Goal: Task Accomplishment & Management: Use online tool/utility

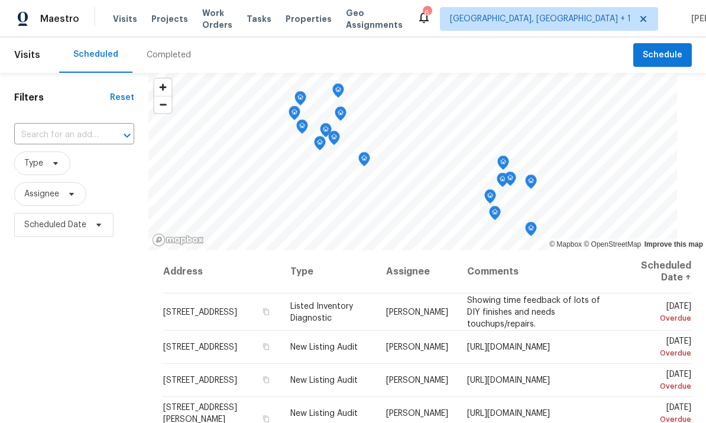
click at [166, 51] on div "Completed" at bounding box center [169, 55] width 44 height 12
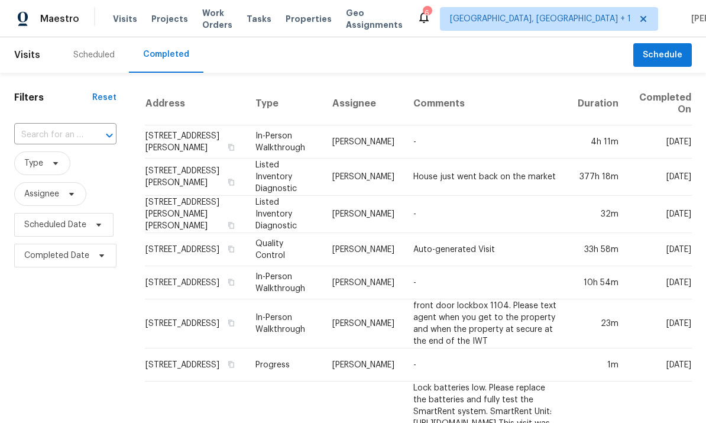
click at [549, 150] on td "-" at bounding box center [486, 141] width 164 height 33
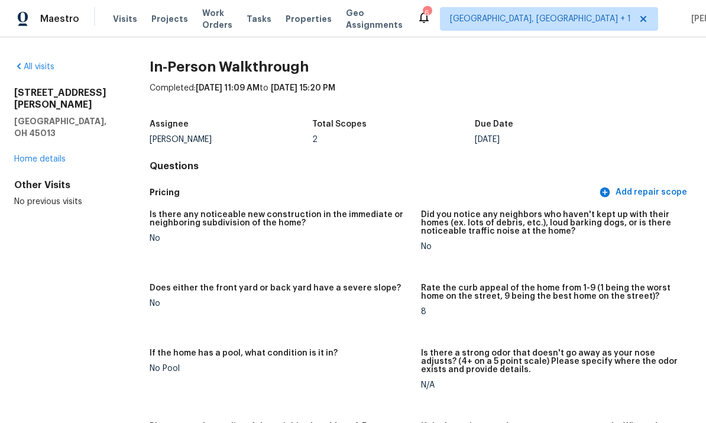
click at [62, 155] on link "Home details" at bounding box center [39, 159] width 51 height 8
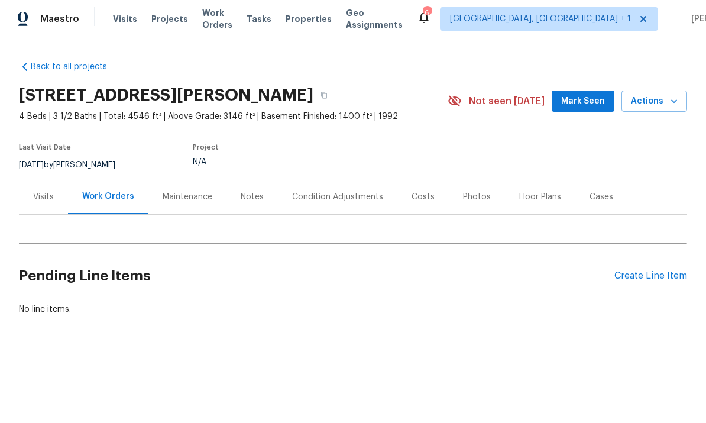
click at [644, 105] on span "Actions" at bounding box center [654, 101] width 47 height 15
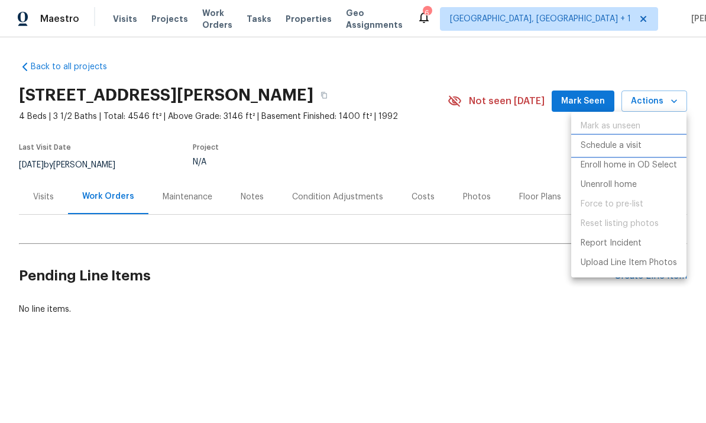
click at [617, 145] on p "Schedule a visit" at bounding box center [610, 146] width 61 height 12
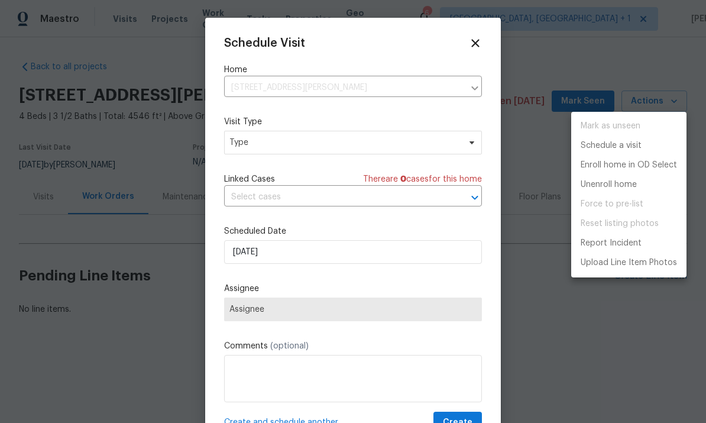
click at [250, 145] on div at bounding box center [353, 211] width 706 height 423
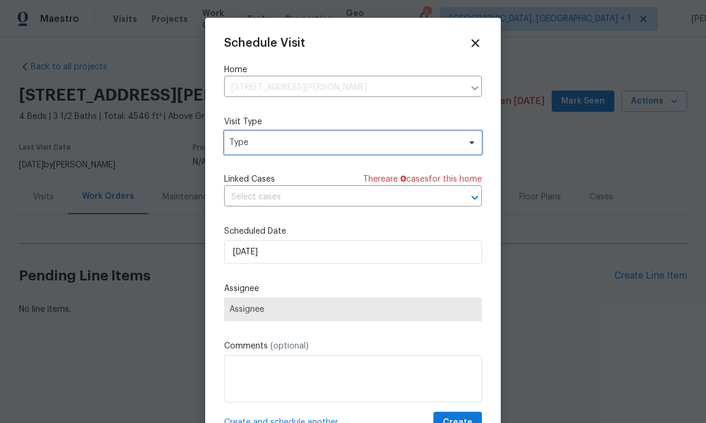
click at [257, 148] on span "Type" at bounding box center [344, 143] width 230 height 12
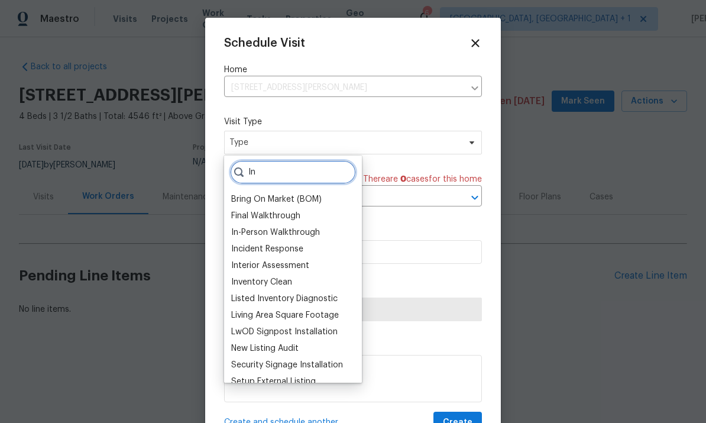
type input "In"
click at [262, 232] on div "In-Person Walkthrough" at bounding box center [275, 232] width 89 height 12
type input "10/04/2025 3:52 pm"
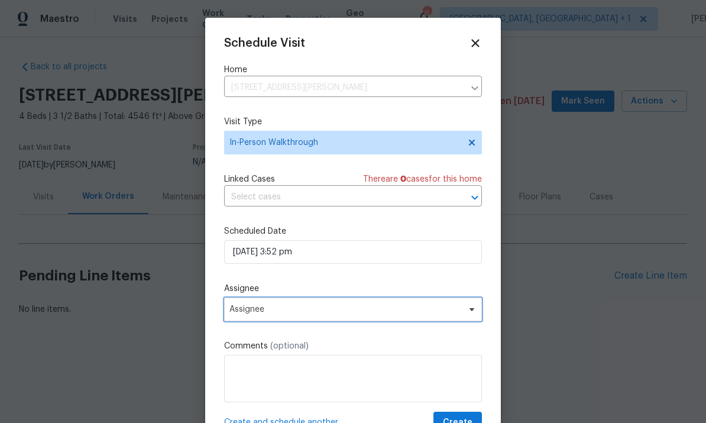
click at [248, 314] on span "Assignee" at bounding box center [345, 308] width 232 height 9
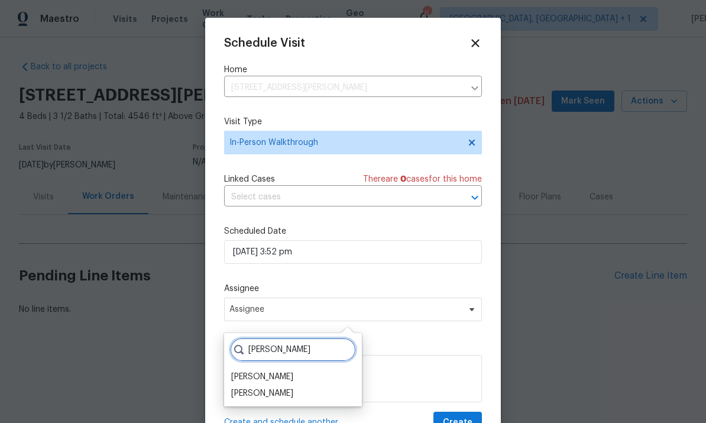
type input "Robert"
click at [252, 395] on div "[PERSON_NAME]" at bounding box center [262, 393] width 62 height 12
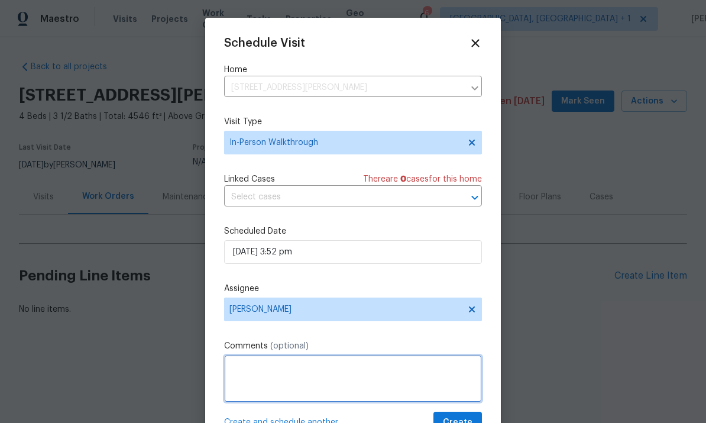
click at [248, 375] on textarea at bounding box center [353, 378] width 258 height 47
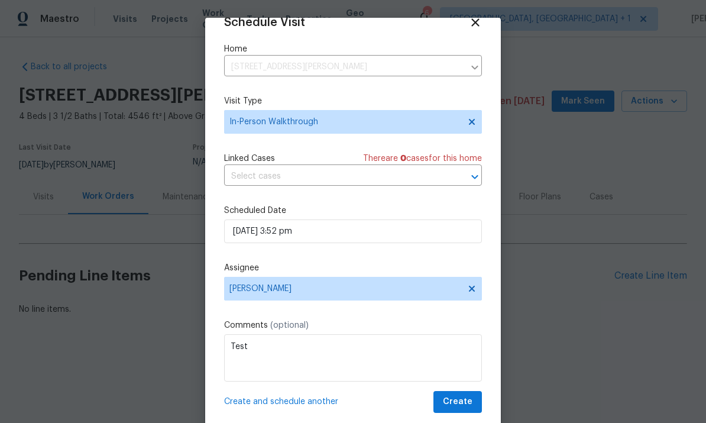
scroll to position [23, 0]
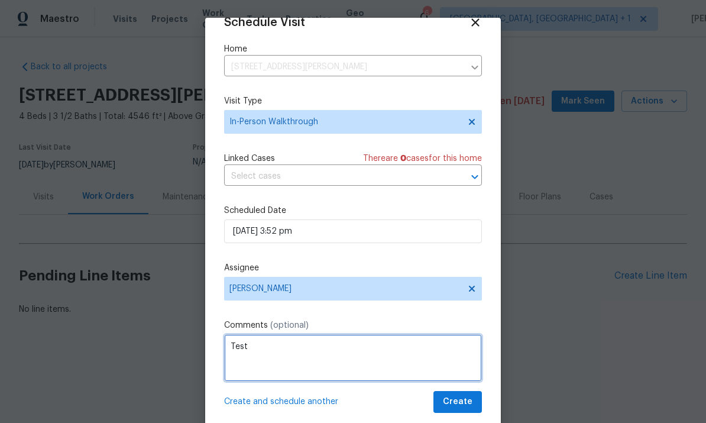
type textarea "Test"
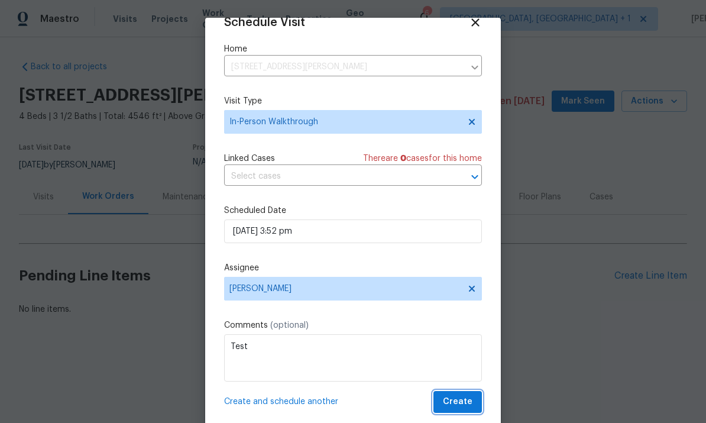
click at [465, 401] on span "Create" at bounding box center [458, 401] width 30 height 15
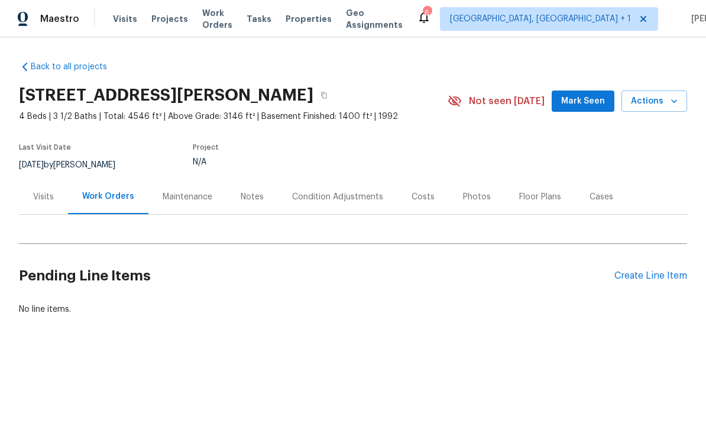
click at [40, 194] on div "Visits" at bounding box center [43, 197] width 21 height 12
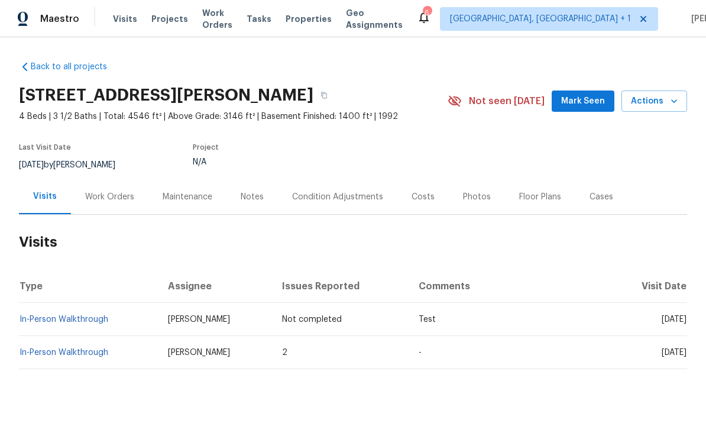
click at [69, 348] on link "In-Person Walkthrough" at bounding box center [64, 352] width 89 height 8
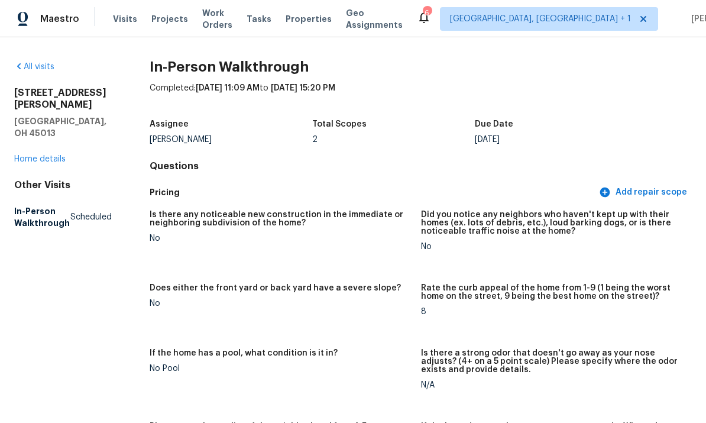
click at [54, 155] on link "Home details" at bounding box center [39, 159] width 51 height 8
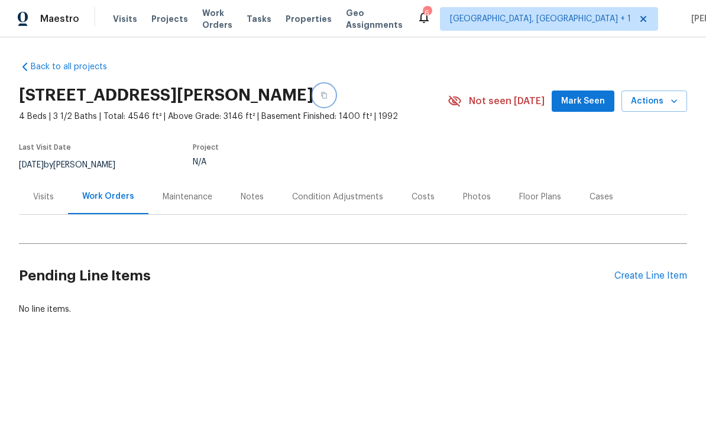
click at [330, 92] on button "button" at bounding box center [323, 95] width 21 height 21
click at [330, 89] on button "button" at bounding box center [323, 95] width 21 height 21
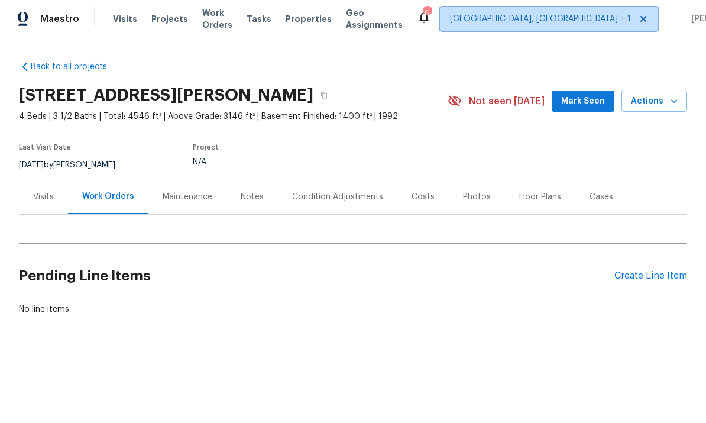
click at [511, 15] on span "Cincinnati, OH + 1" at bounding box center [540, 19] width 181 height 12
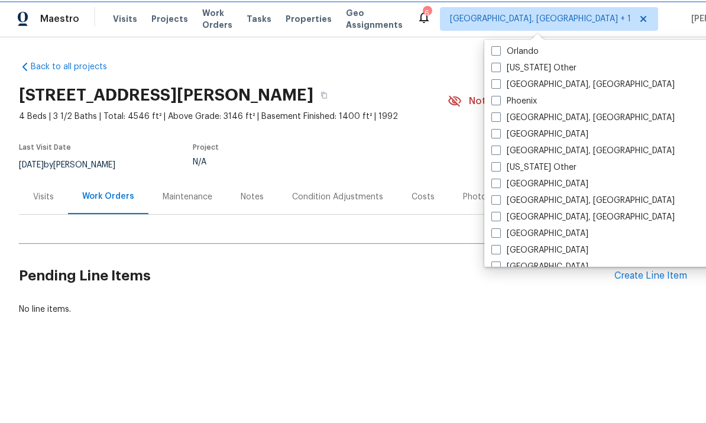
scroll to position [1360, 0]
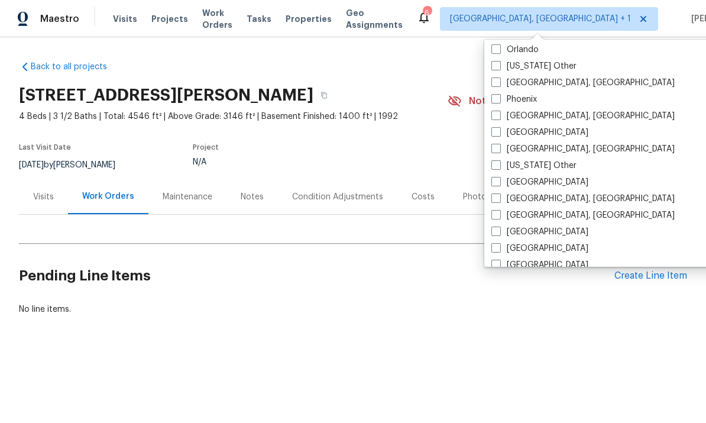
click at [518, 182] on label "Raleigh" at bounding box center [539, 182] width 97 height 12
click at [499, 182] on input "Raleigh" at bounding box center [495, 180] width 8 height 8
checkbox input "true"
click at [431, 147] on section "628 Beeler Blvd, Hamilton, OH 45013 4 Beds | 3 1/2 Baths | Total: 4546 ft² | Ab…" at bounding box center [353, 129] width 668 height 99
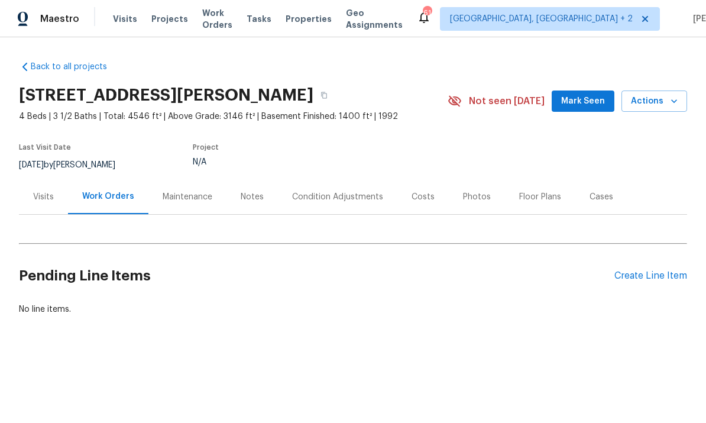
click at [123, 14] on span "Visits" at bounding box center [125, 19] width 24 height 12
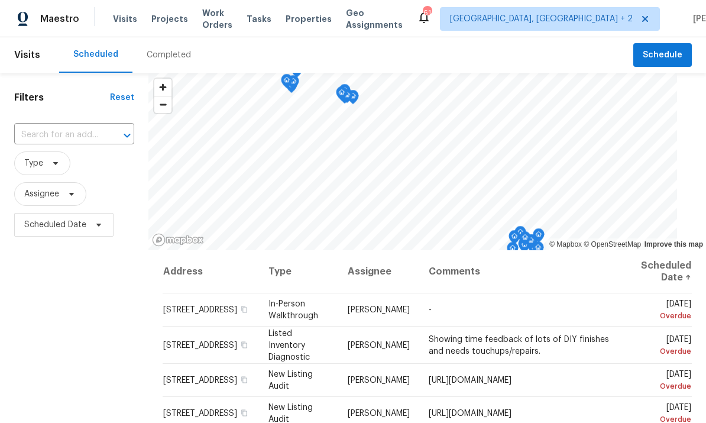
click at [165, 58] on div "Completed" at bounding box center [169, 55] width 44 height 12
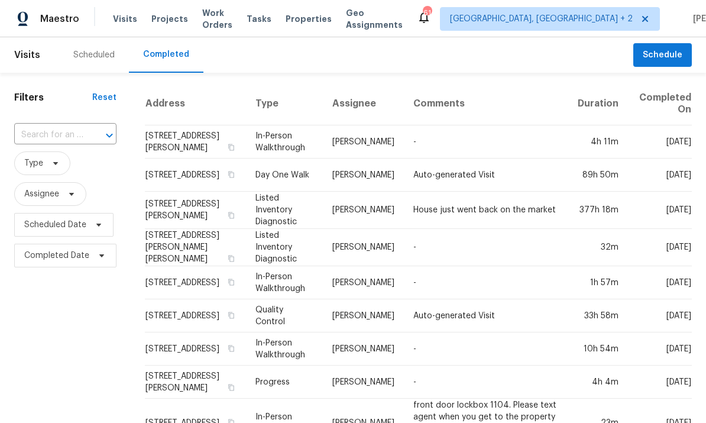
click at [62, 134] on input "text" at bounding box center [48, 135] width 69 height 18
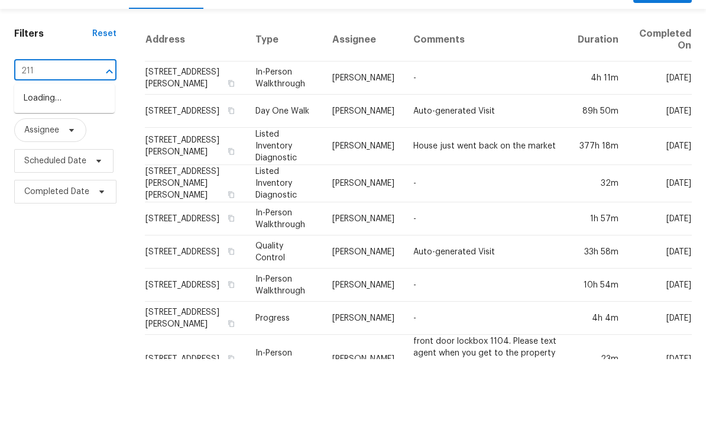
type input "2110"
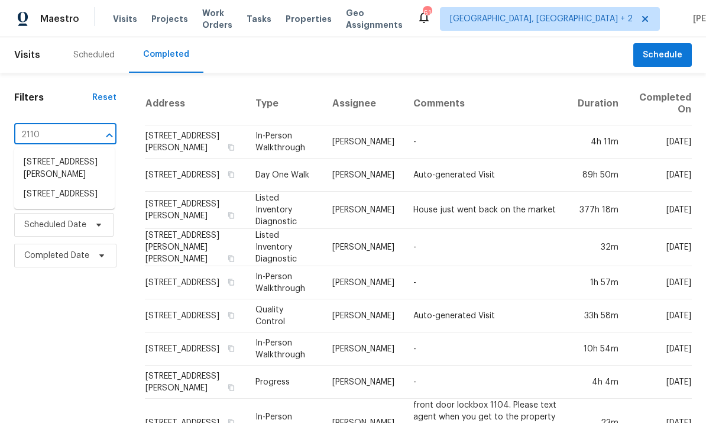
click at [65, 184] on li "2110 Piney Brook Rd Unit 104, Raleigh, NC 27614" at bounding box center [64, 194] width 100 height 20
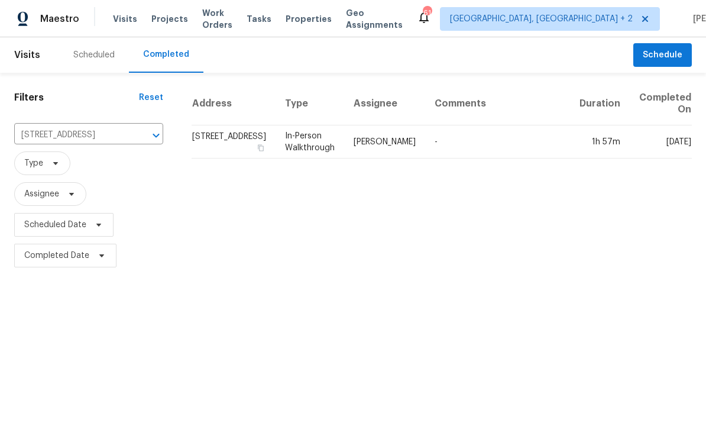
click at [226, 150] on td "2110 Piney Brook Rd Unit 104, Raleigh, NC 27614" at bounding box center [234, 141] width 84 height 33
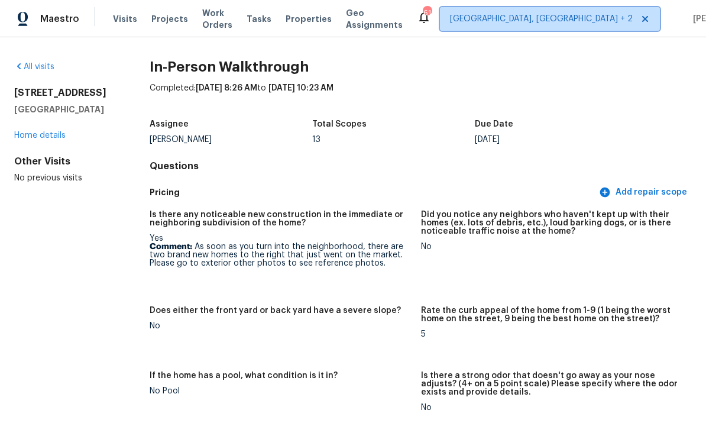
click at [518, 17] on span "Cincinnati, OH + 2" at bounding box center [541, 19] width 183 height 12
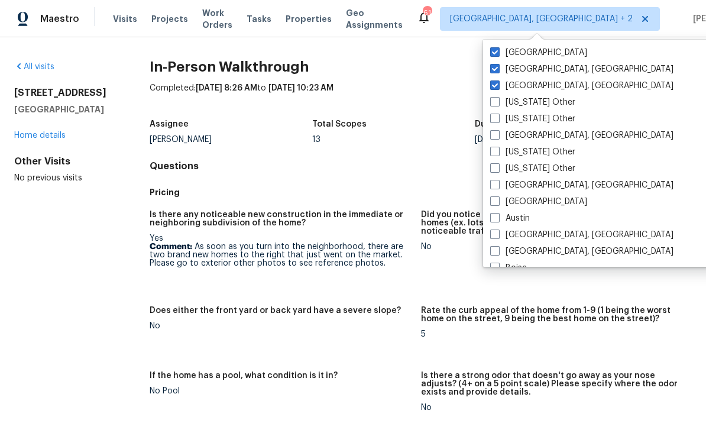
click at [501, 203] on label "Atlanta" at bounding box center [538, 202] width 97 height 12
click at [498, 203] on input "Atlanta" at bounding box center [494, 200] width 8 height 8
checkbox input "true"
click at [123, 14] on span "Visits" at bounding box center [125, 19] width 24 height 12
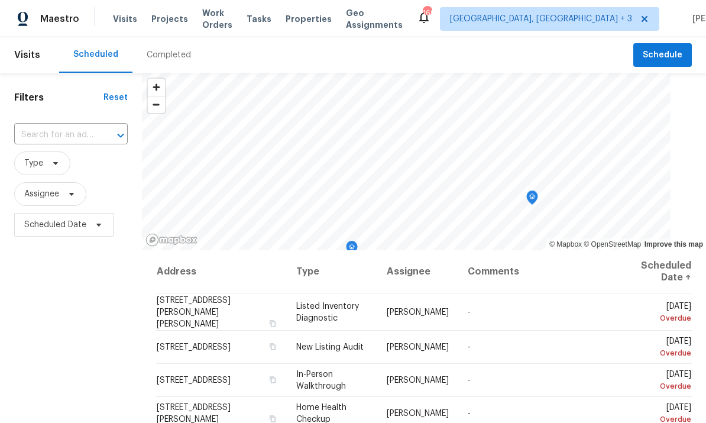
click at [71, 128] on input "text" at bounding box center [54, 135] width 80 height 18
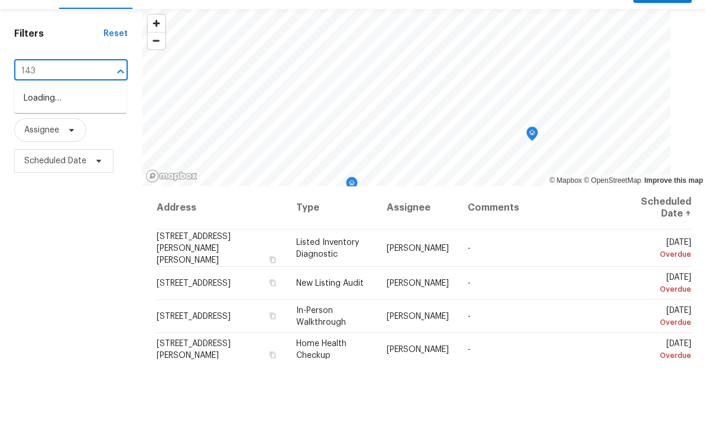
type input "1438"
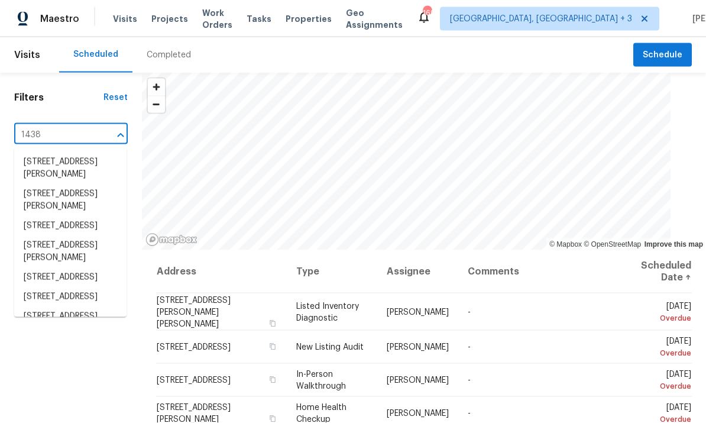
scroll to position [44, 0]
click at [171, 49] on div "Completed" at bounding box center [169, 55] width 44 height 12
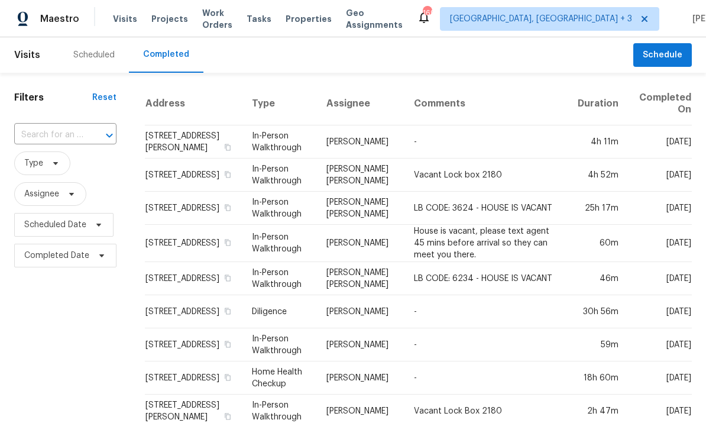
click at [71, 131] on input "text" at bounding box center [48, 135] width 69 height 18
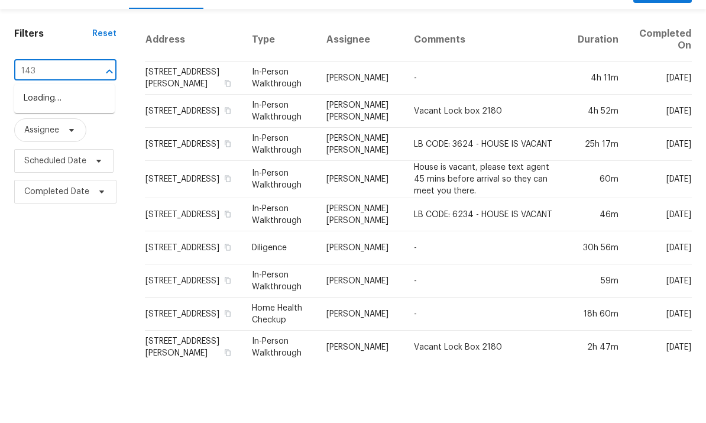
type input "1438"
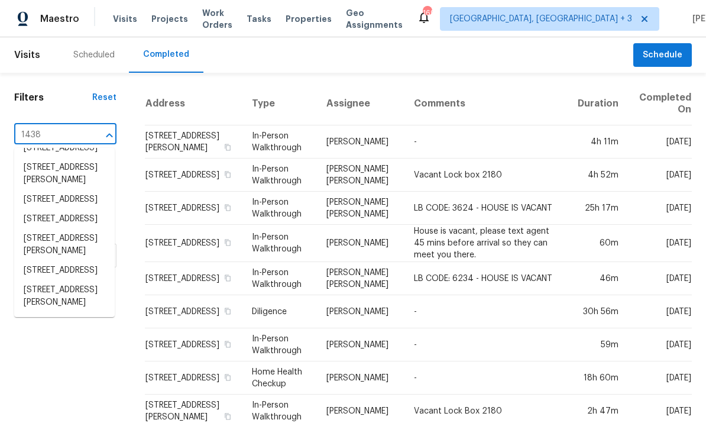
scroll to position [147, 0]
click at [59, 280] on li "1438 Elliotts Ln, Auburn, GA 30011" at bounding box center [64, 296] width 100 height 32
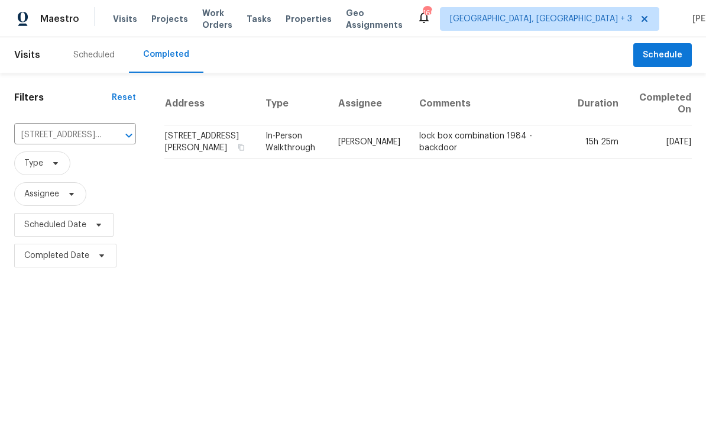
click at [451, 145] on td "lock box combination 1984 -backdoor" at bounding box center [489, 141] width 158 height 33
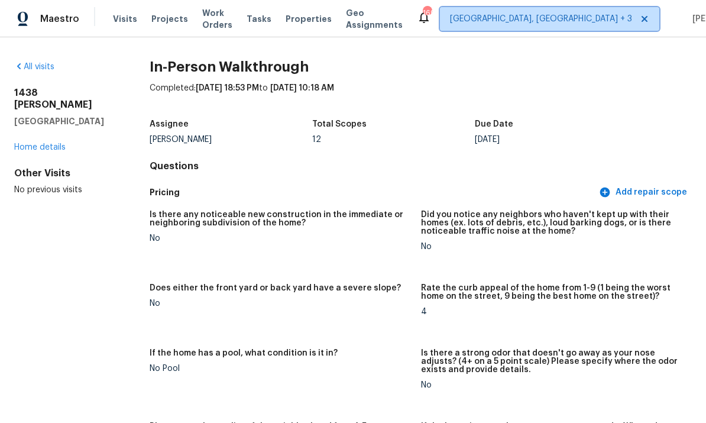
click at [515, 21] on span "Cincinnati, OH + 3" at bounding box center [541, 19] width 182 height 12
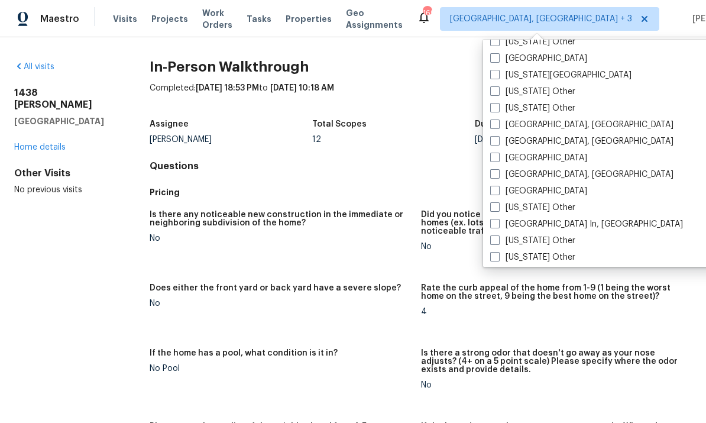
scroll to position [710, 0]
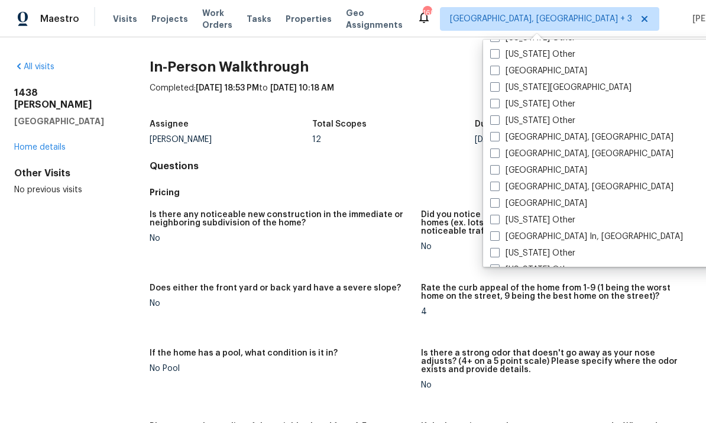
click at [500, 91] on label "Kansas City" at bounding box center [560, 88] width 141 height 12
click at [498, 89] on input "Kansas City" at bounding box center [494, 86] width 8 height 8
checkbox input "true"
click at [44, 59] on div "All visits 1438 Elliotts Ln Auburn, GA 30011 Home details Other Visits No previ…" at bounding box center [353, 229] width 706 height 385
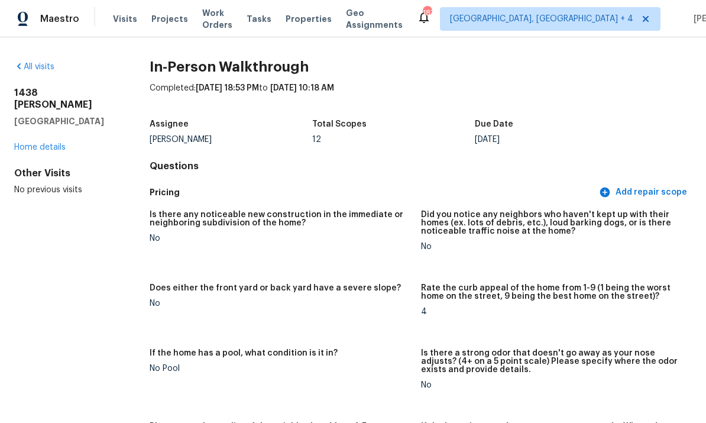
click at [49, 63] on link "All visits" at bounding box center [34, 67] width 40 height 8
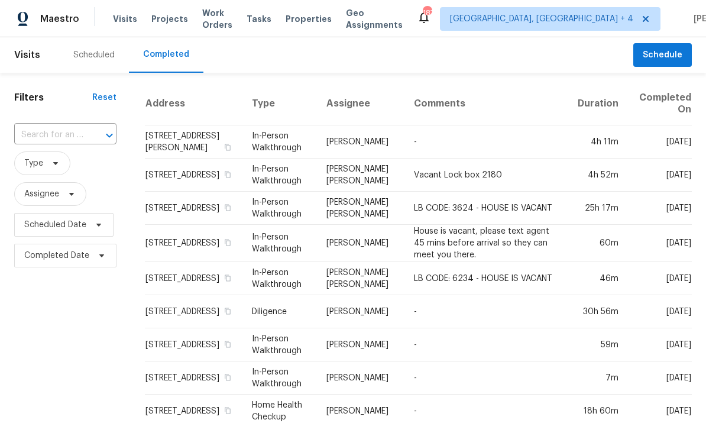
click at [66, 129] on input "text" at bounding box center [48, 135] width 69 height 18
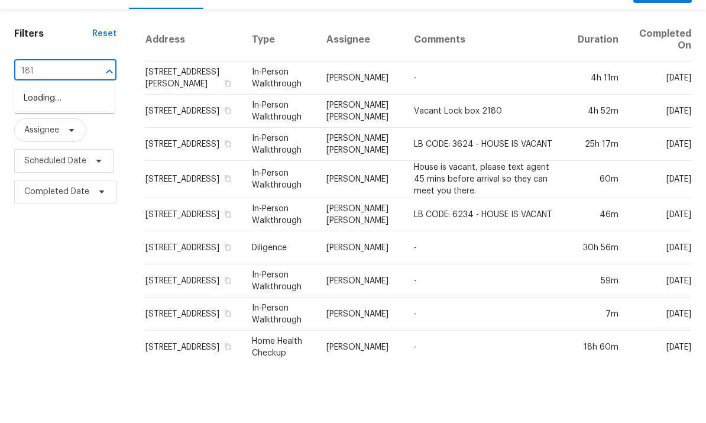
type input "1818"
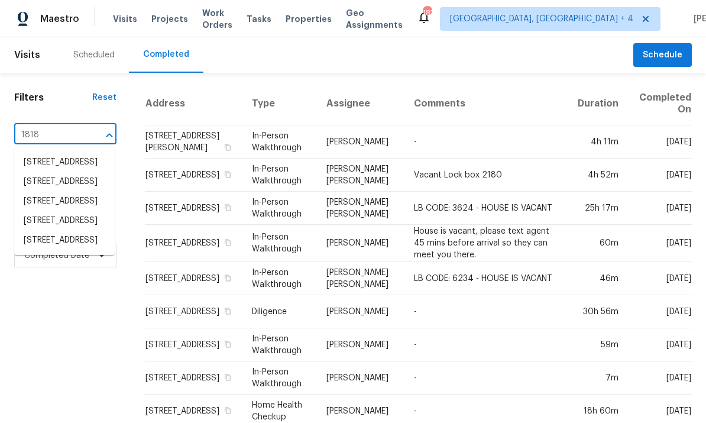
scroll to position [20, 0]
click at [57, 250] on li "1818 E 152nd Ter, Olathe, KS 66062" at bounding box center [64, 241] width 100 height 20
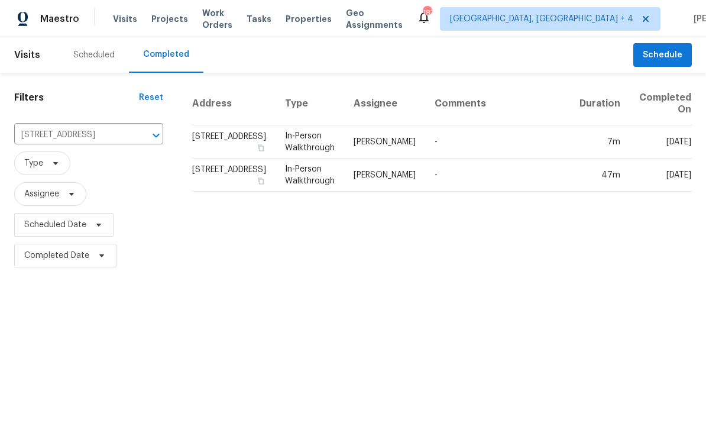
click at [226, 176] on td "1818 E 152nd Ter, Olathe, KS 66062" at bounding box center [234, 174] width 84 height 33
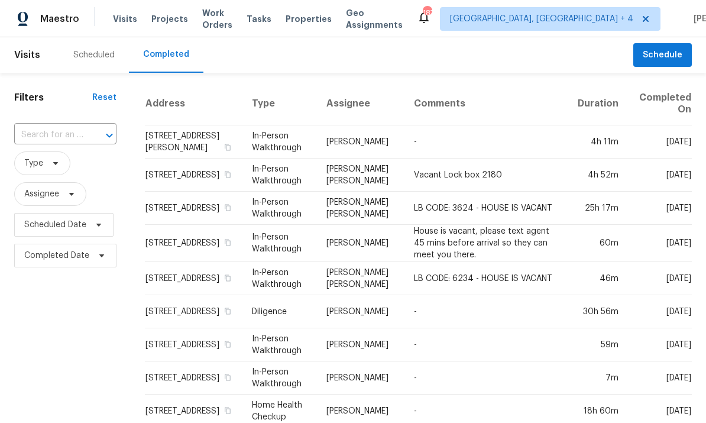
click at [70, 131] on input "text" at bounding box center [48, 135] width 69 height 18
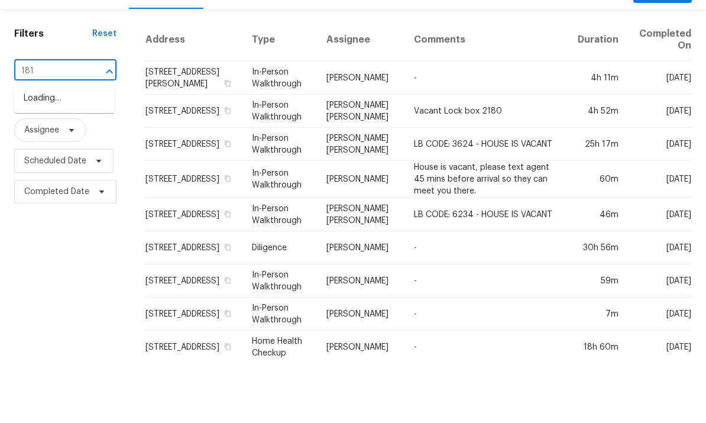
type input "1818"
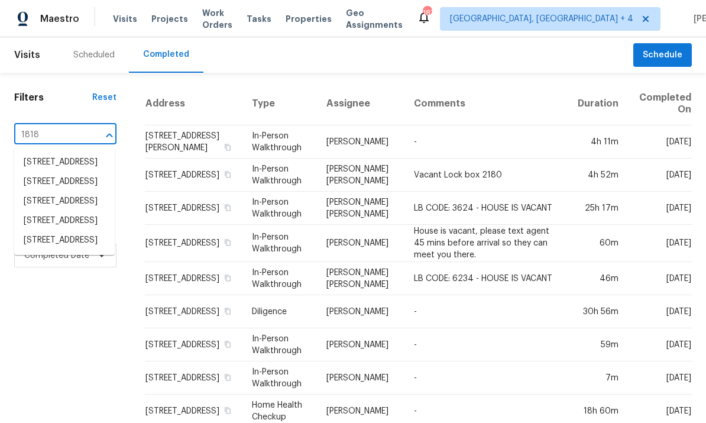
scroll to position [20, 0]
click at [61, 250] on li "1818 E 152nd Ter, Olathe, KS 66062" at bounding box center [64, 241] width 100 height 20
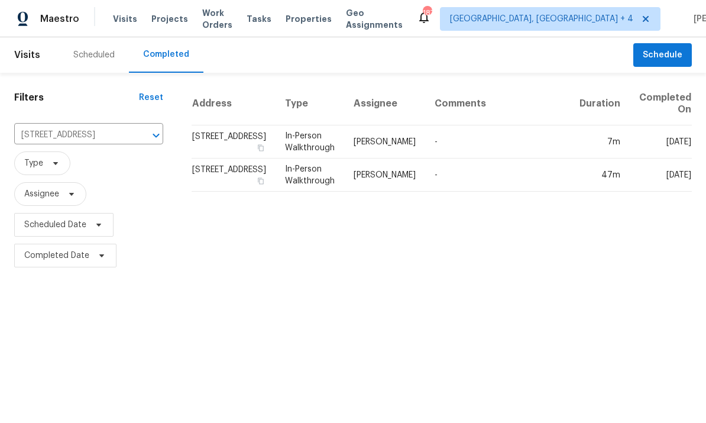
click at [218, 141] on td "1818 E 152nd Ter, Olathe, KS 66062" at bounding box center [234, 141] width 84 height 33
